Goal: Browse casually

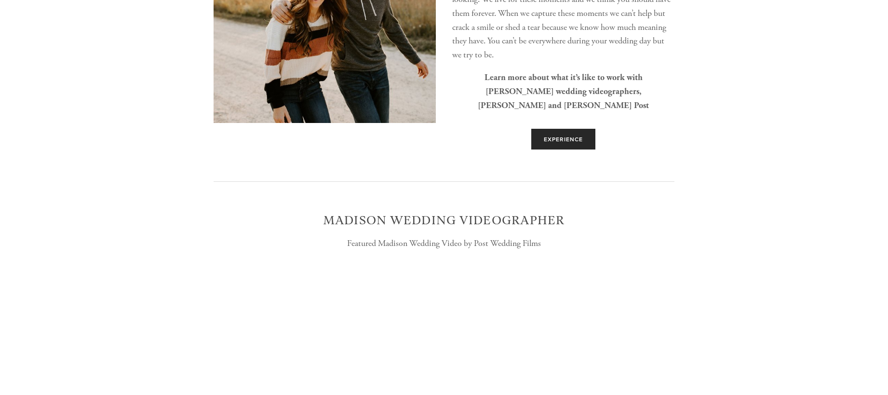
scroll to position [2287, 0]
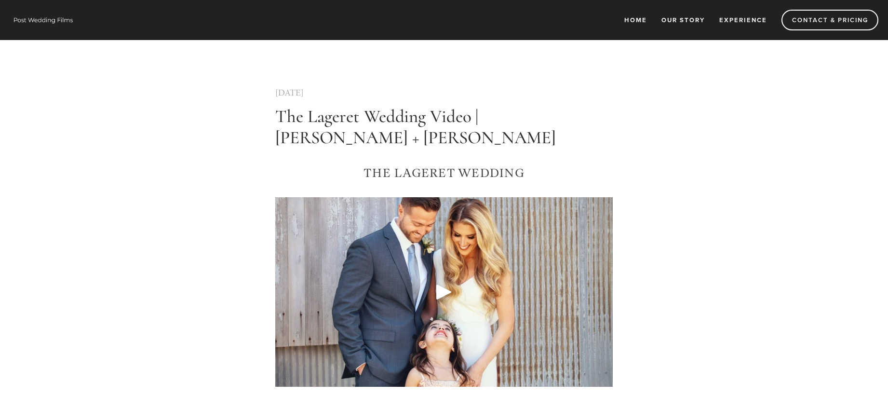
click at [47, 20] on img at bounding box center [43, 20] width 67 height 14
